Goal: Task Accomplishment & Management: Manage account settings

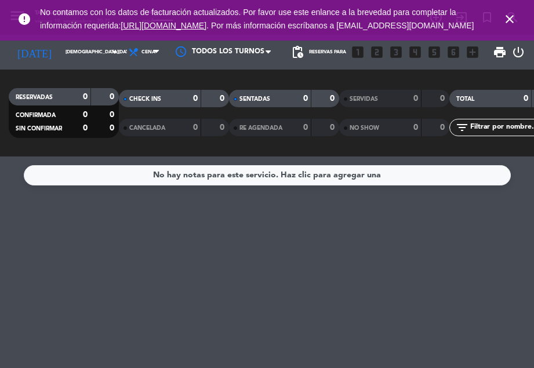
click at [509, 26] on icon "close" at bounding box center [509, 19] width 14 height 14
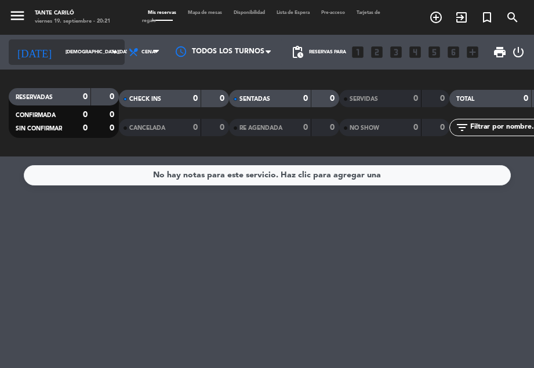
click at [108, 56] on icon "arrow_drop_down" at bounding box center [115, 52] width 14 height 14
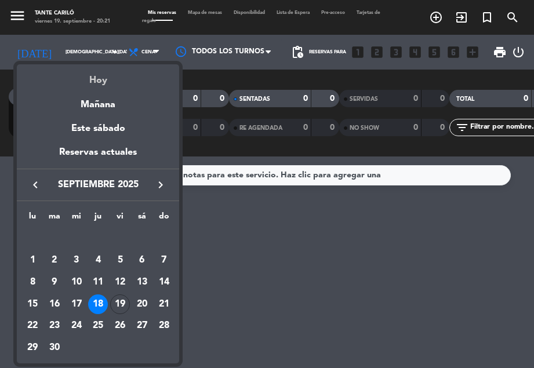
click at [105, 81] on div "Hoy" at bounding box center [98, 76] width 162 height 24
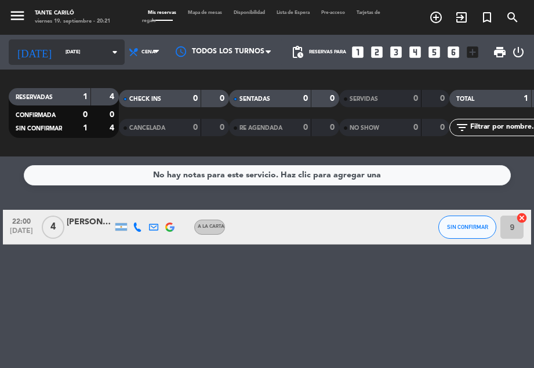
click at [108, 55] on icon "arrow_drop_down" at bounding box center [115, 52] width 14 height 14
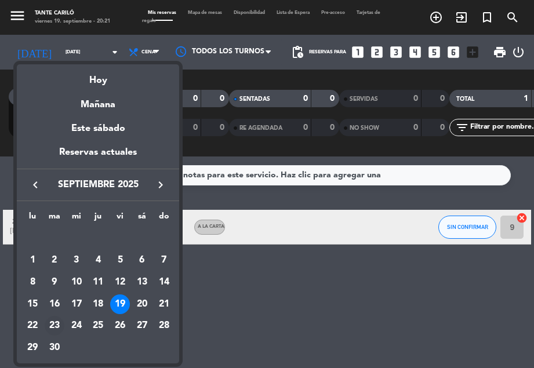
click at [55, 329] on div "23" at bounding box center [55, 326] width 20 height 20
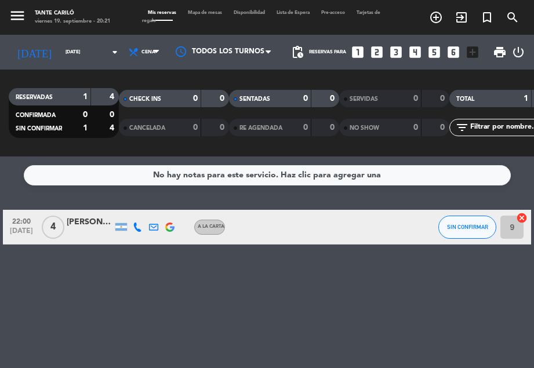
type input "[DATE]"
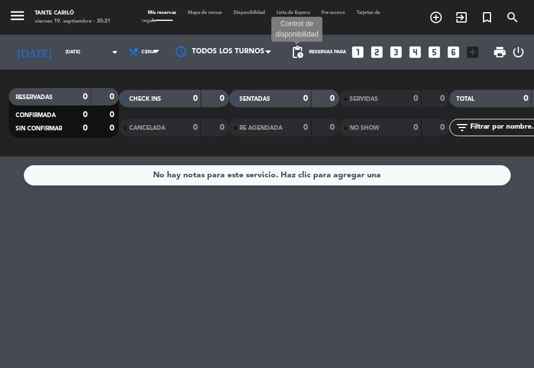
click at [297, 50] on span "pending_actions" at bounding box center [297, 52] width 14 height 14
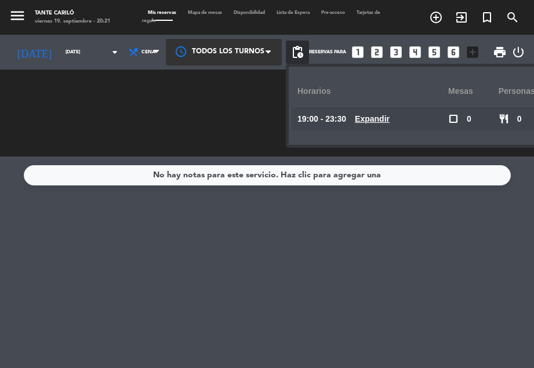
click at [173, 49] on div at bounding box center [224, 52] width 116 height 26
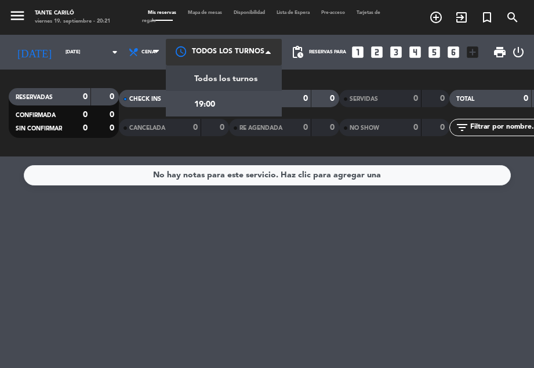
click at [207, 78] on span "Todos los turnos" at bounding box center [225, 78] width 63 height 13
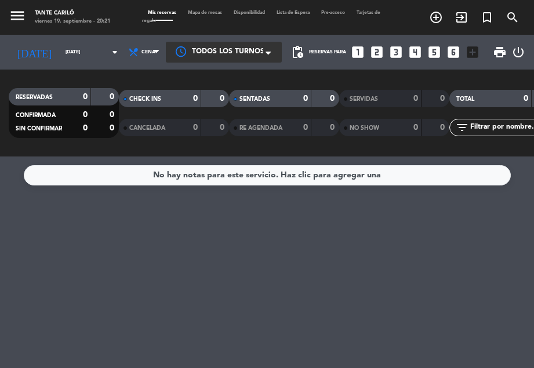
click at [257, 13] on span "Disponibilidad" at bounding box center [249, 12] width 43 height 5
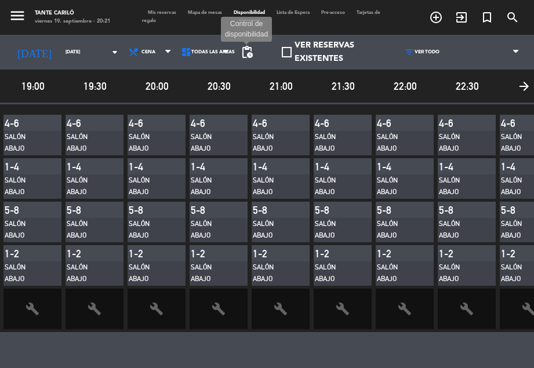
click at [243, 57] on span "pending_actions" at bounding box center [247, 52] width 14 height 14
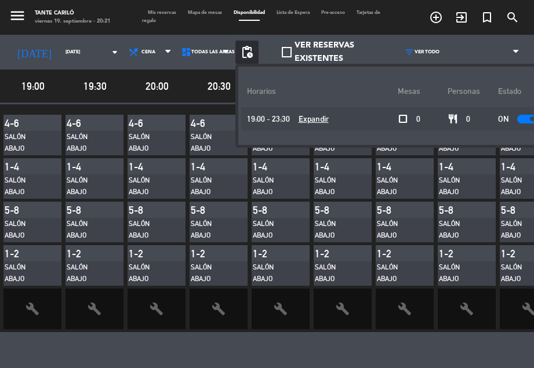
click at [517, 118] on div at bounding box center [527, 119] width 20 height 9
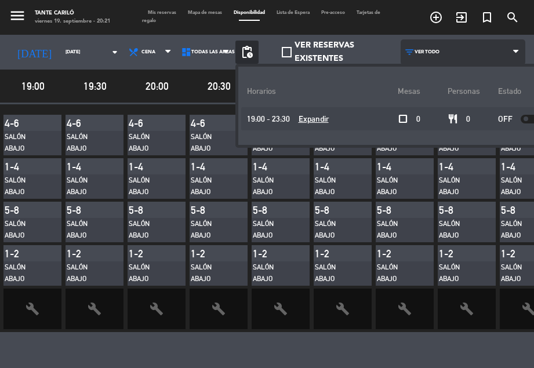
click at [454, 52] on span "VER TODO" at bounding box center [462, 52] width 125 height 26
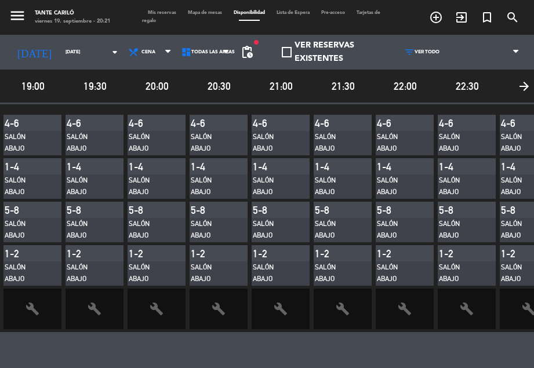
click at [148, 11] on span "Mis reservas" at bounding box center [162, 12] width 40 height 5
